Goal: Information Seeking & Learning: Understand process/instructions

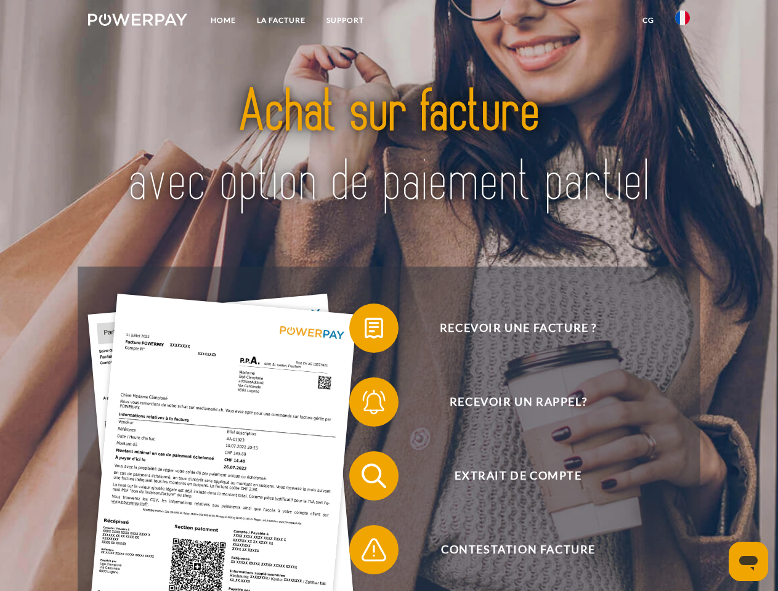
click at [137, 22] on img at bounding box center [137, 20] width 99 height 12
click at [683, 22] on img at bounding box center [682, 17] width 15 height 15
click at [648, 20] on link "CG" at bounding box center [648, 20] width 33 height 22
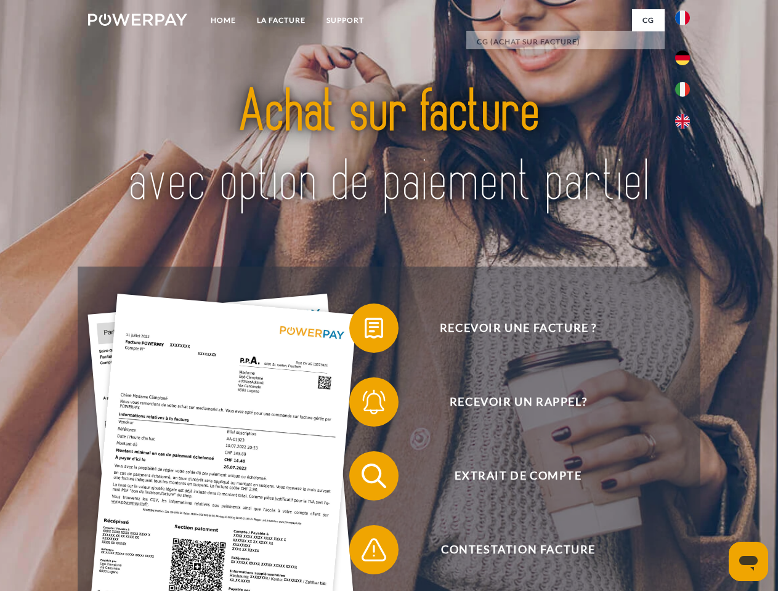
click at [365, 331] on span at bounding box center [356, 329] width 62 height 62
click at [365, 405] on span at bounding box center [356, 402] width 62 height 62
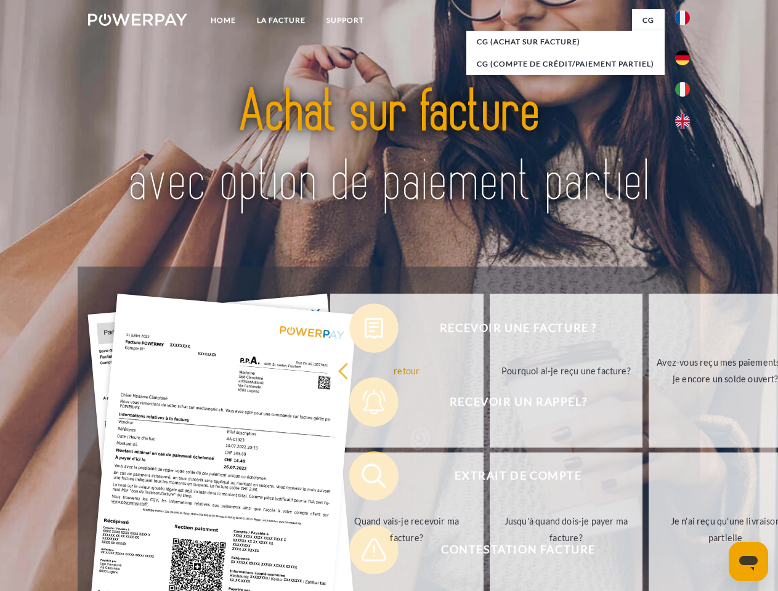
click at [490, 479] on link "Jusqu'à quand dois-je payer ma facture?" at bounding box center [566, 530] width 153 height 154
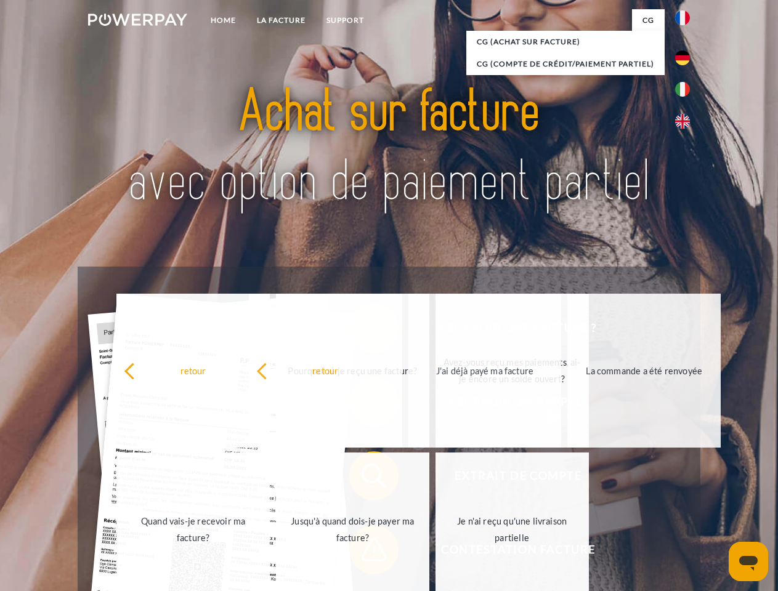
click at [365, 553] on span at bounding box center [356, 550] width 62 height 62
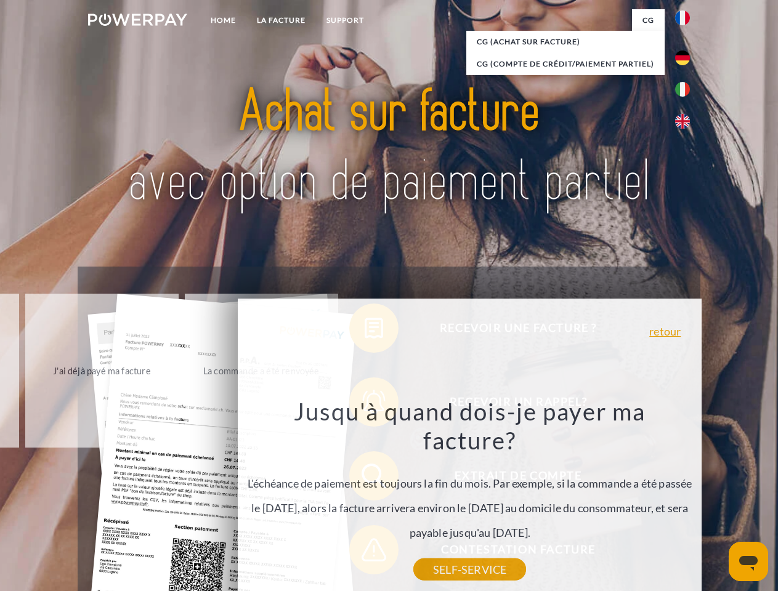
click at [748, 562] on icon "Ouvrir la fenêtre de messagerie" at bounding box center [748, 563] width 18 height 15
